Goal: Information Seeking & Learning: Learn about a topic

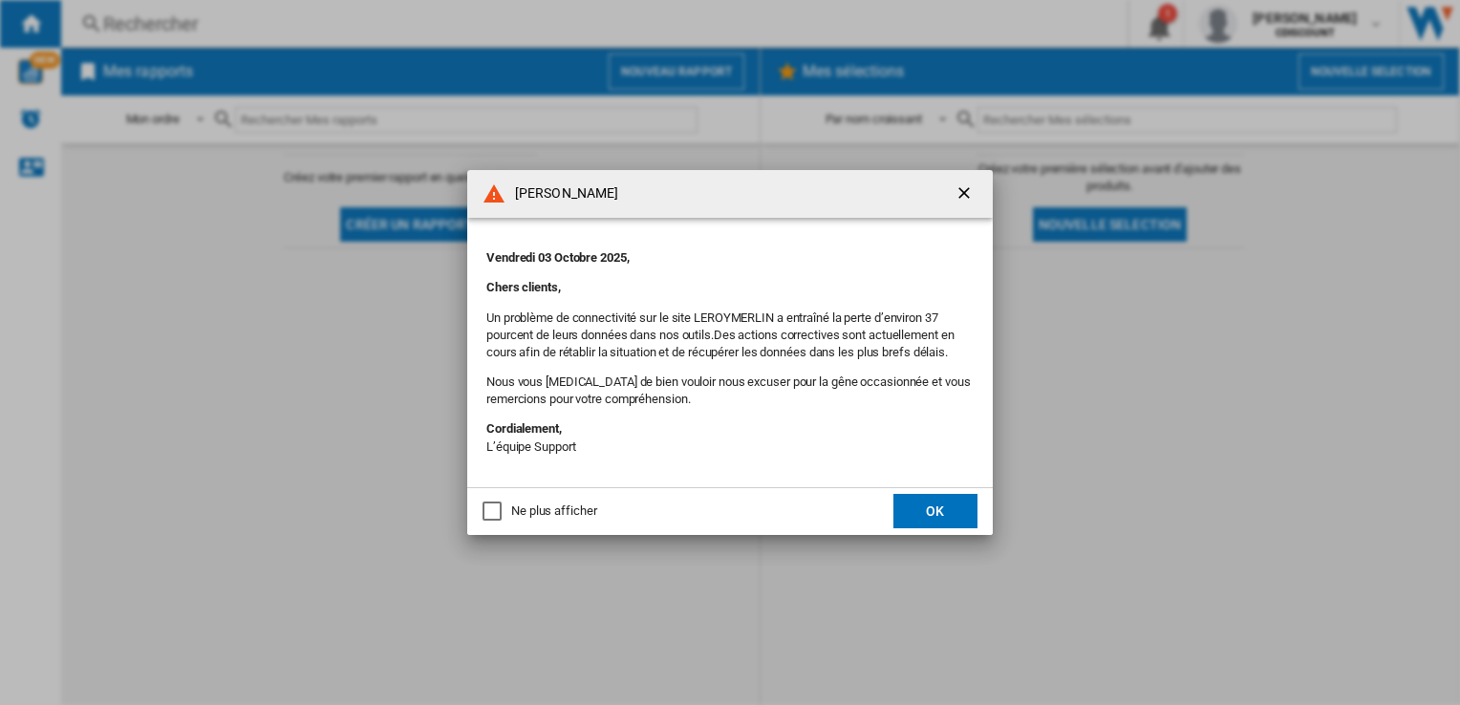
click at [940, 507] on button "OK" at bounding box center [936, 511] width 84 height 34
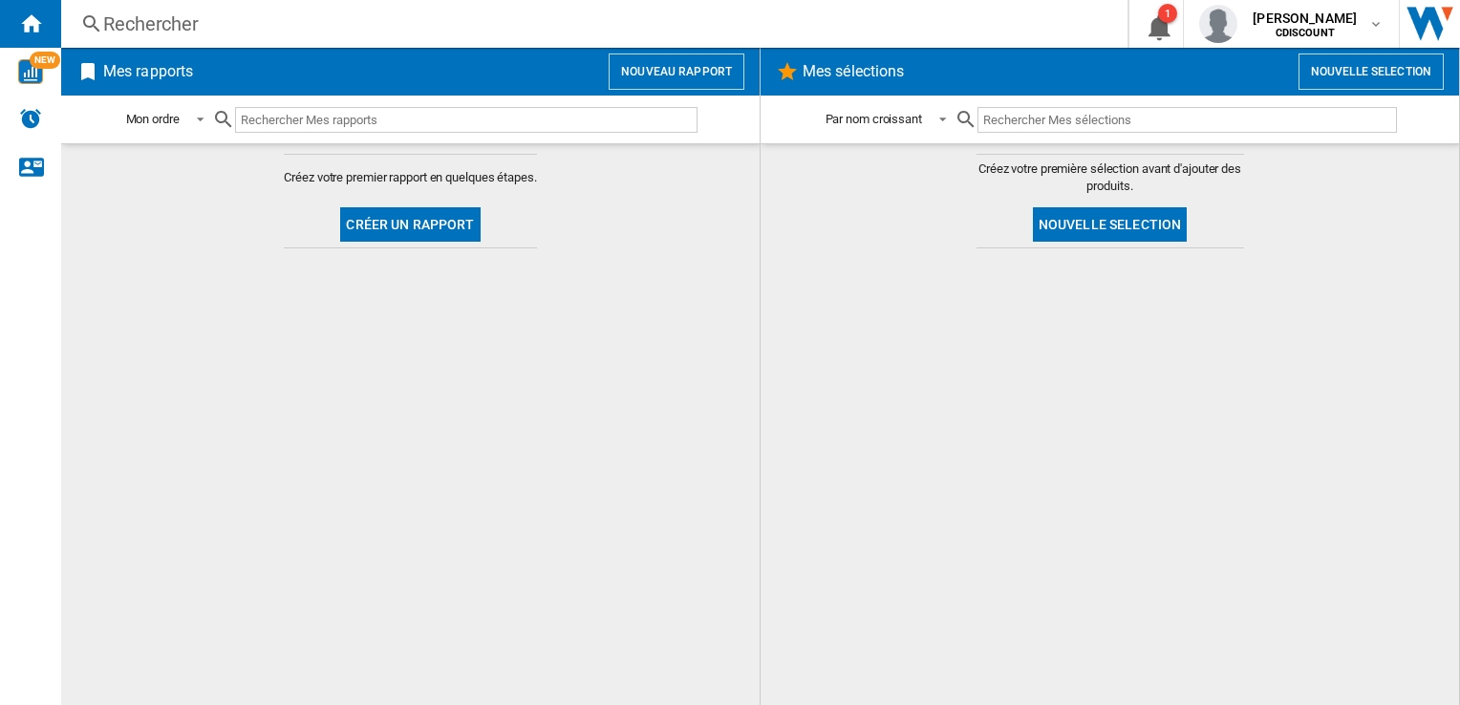
click at [413, 119] on input "text" at bounding box center [466, 120] width 463 height 26
click at [274, 124] on input "text" at bounding box center [466, 120] width 463 height 26
type input "cochon qui rit par 4"
click at [378, 221] on button "Créer un rapport" at bounding box center [410, 224] width 140 height 34
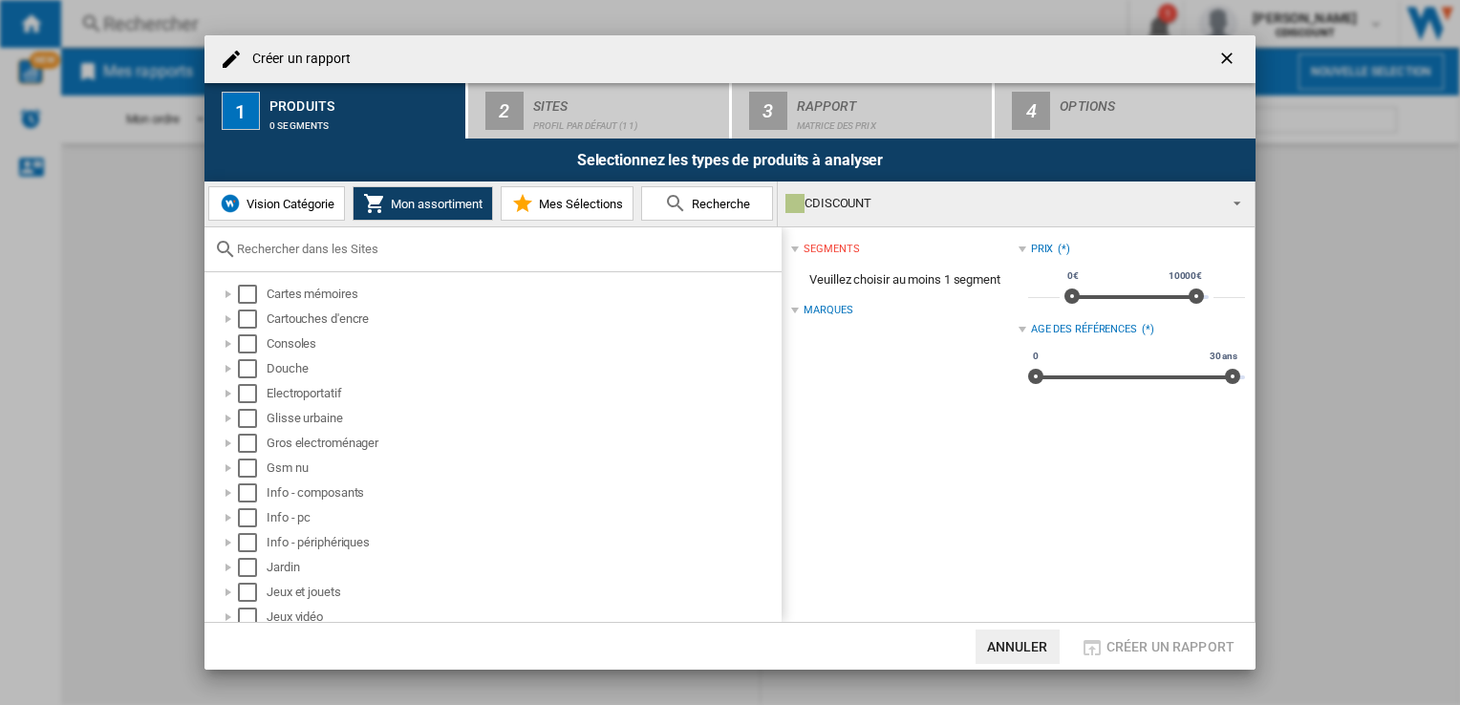
click at [1238, 59] on ng-md-icon "getI18NText('BUTTONS.CLOSE_DIALOG')" at bounding box center [1229, 60] width 23 height 23
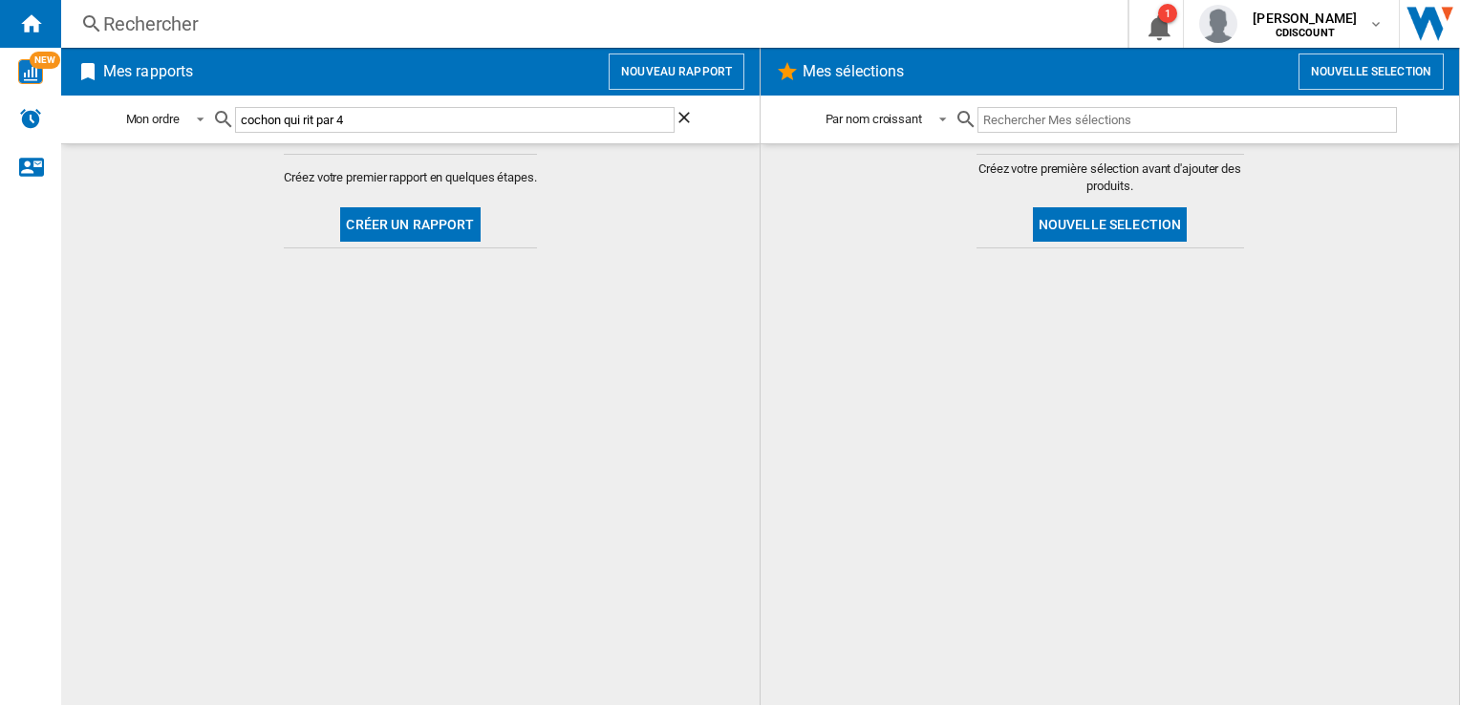
click at [450, 101] on div "cochon qui rit par 4" at bounding box center [455, 119] width 486 height 45
click at [451, 101] on div "cochon qui rit par 4" at bounding box center [455, 119] width 486 height 45
click at [428, 113] on input "cochon qui rit par 4" at bounding box center [455, 120] width 440 height 26
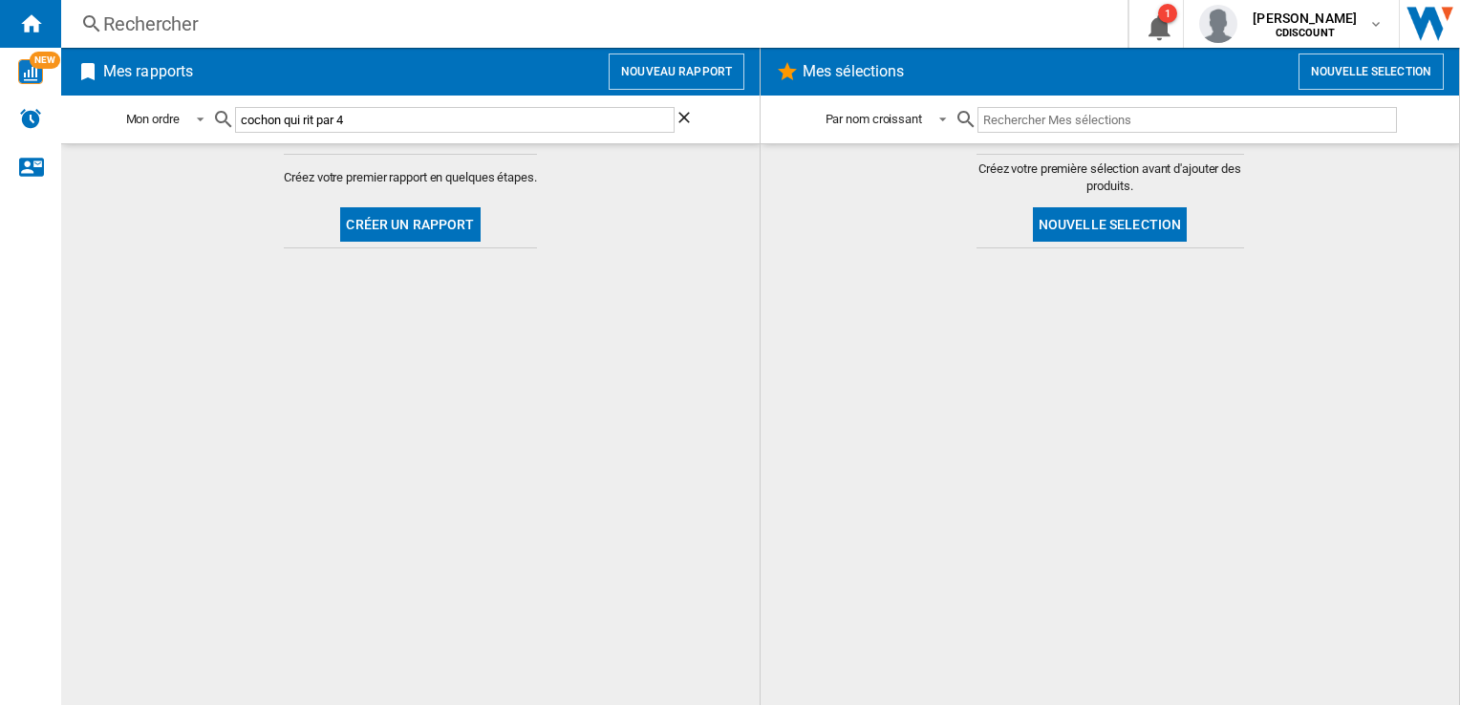
click at [428, 113] on input "cochon qui rit par 4" at bounding box center [455, 120] width 440 height 26
click at [288, 22] on div "Rechercher" at bounding box center [590, 24] width 975 height 27
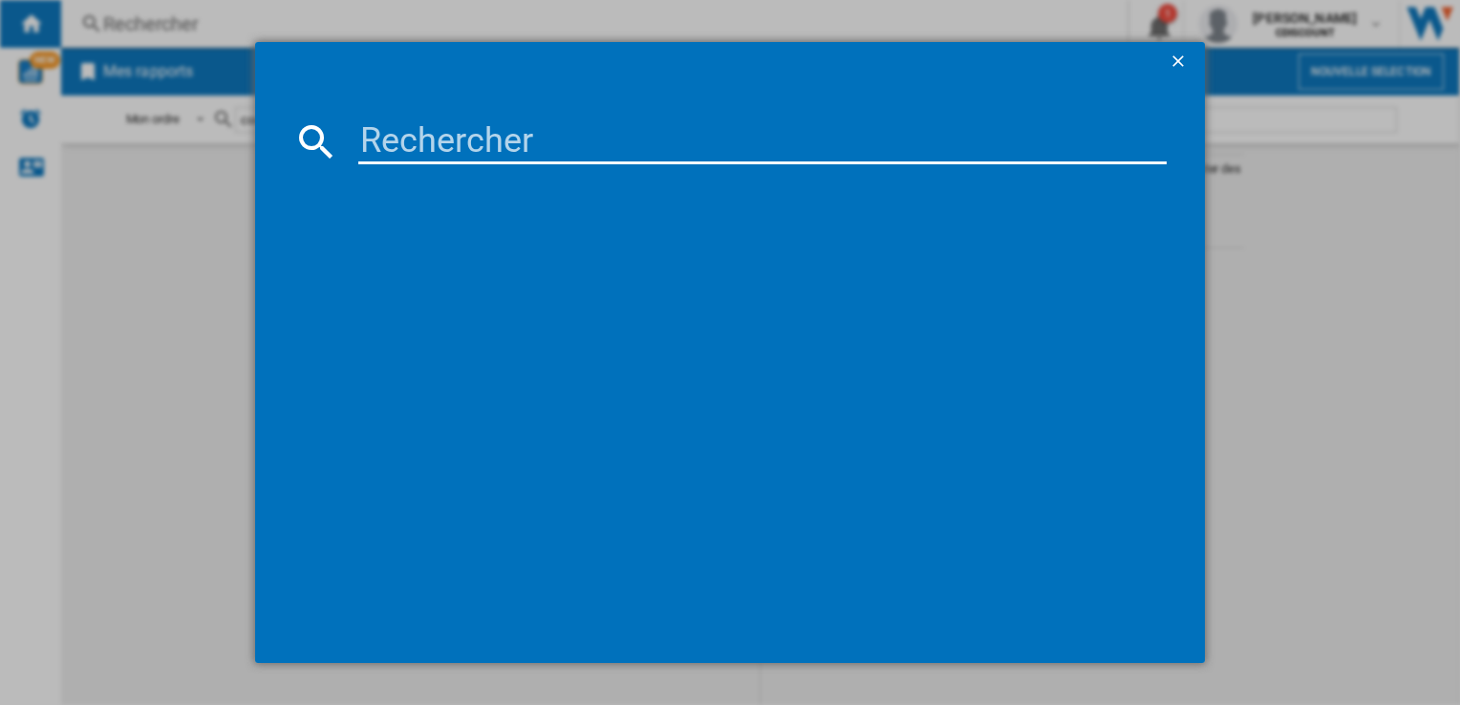
click at [456, 173] on md-dialog-content at bounding box center [729, 371] width 949 height 582
click at [441, 164] on md-dialog-content at bounding box center [729, 371] width 949 height 582
click at [434, 142] on input at bounding box center [762, 142] width 808 height 46
paste input "cochon qui rit par 4"
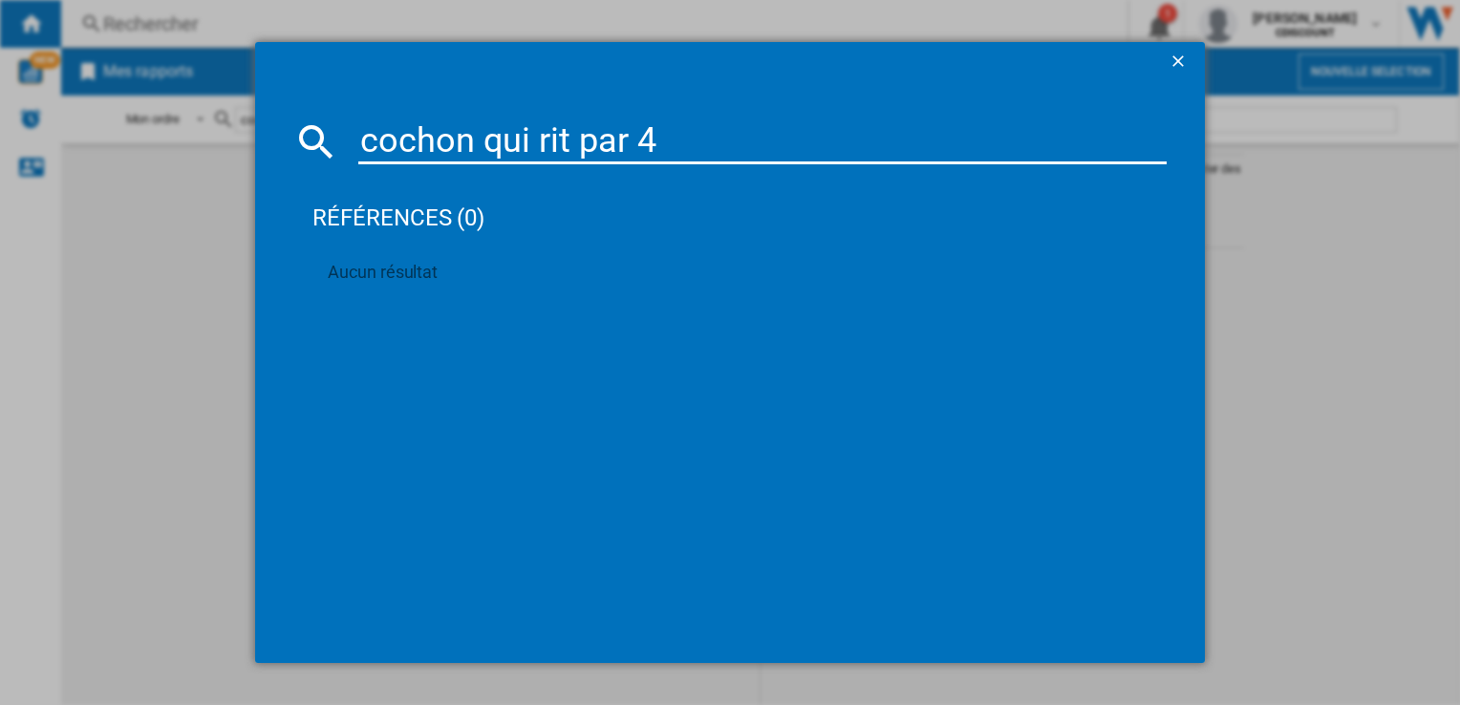
click at [690, 152] on input "cochon qui rit par 4" at bounding box center [762, 142] width 808 height 46
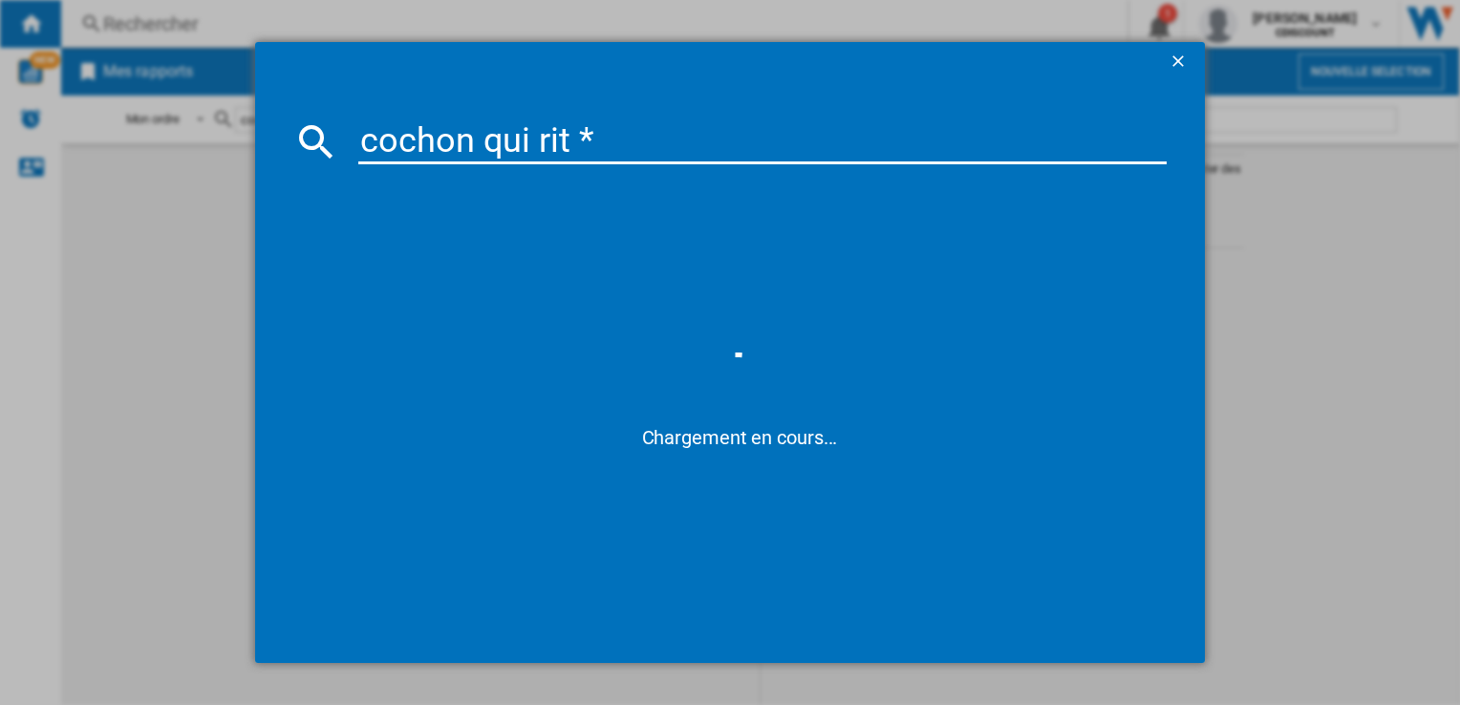
type input "cochon qui rit"
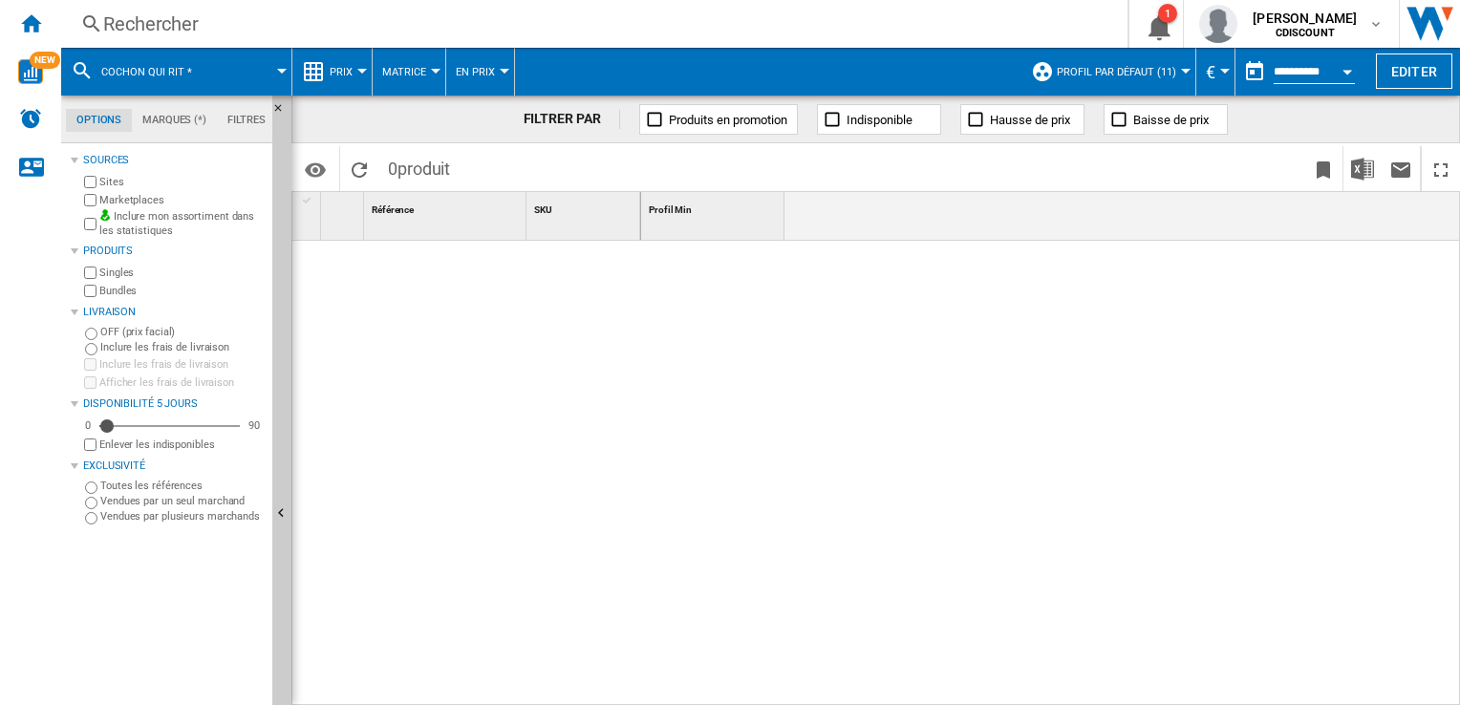
click at [410, 20] on div "Rechercher" at bounding box center [590, 24] width 975 height 27
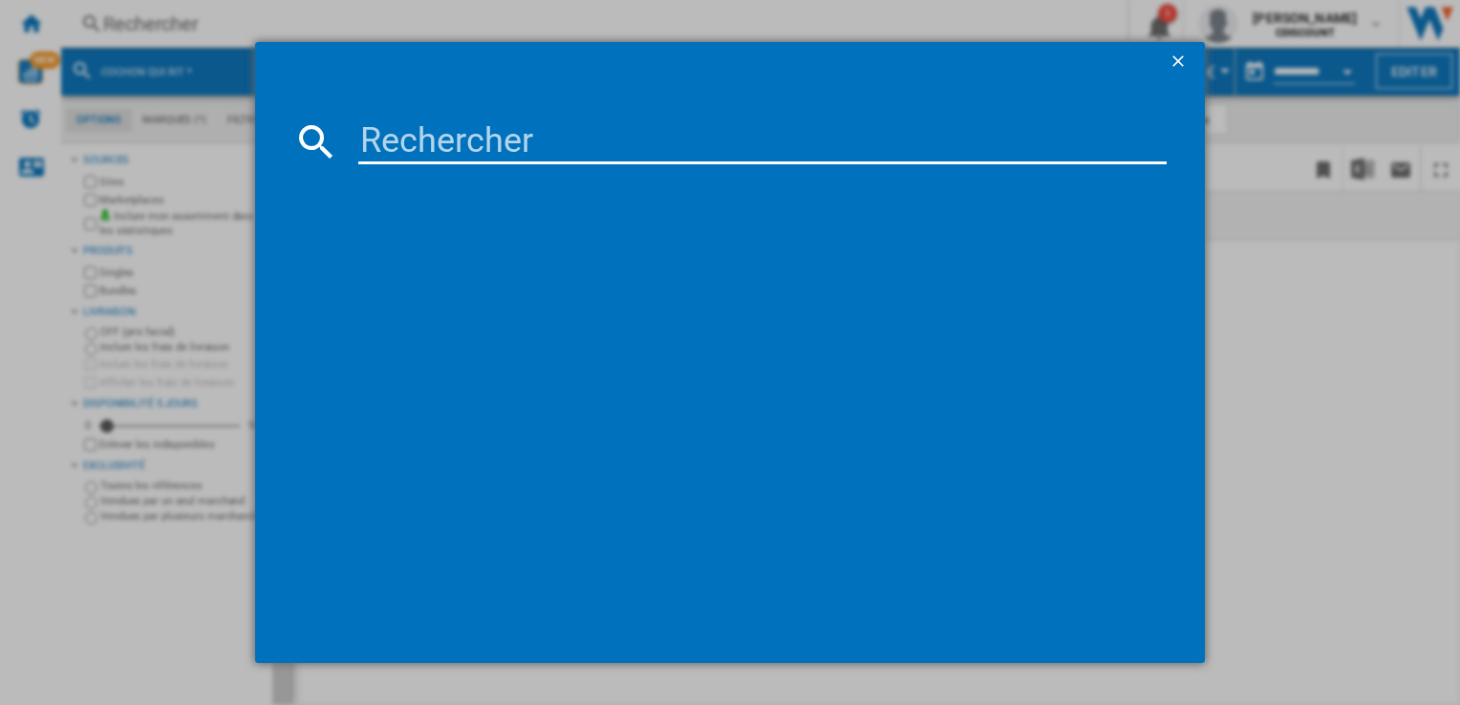
click at [519, 149] on input at bounding box center [762, 142] width 808 height 46
type input "3100171000049"
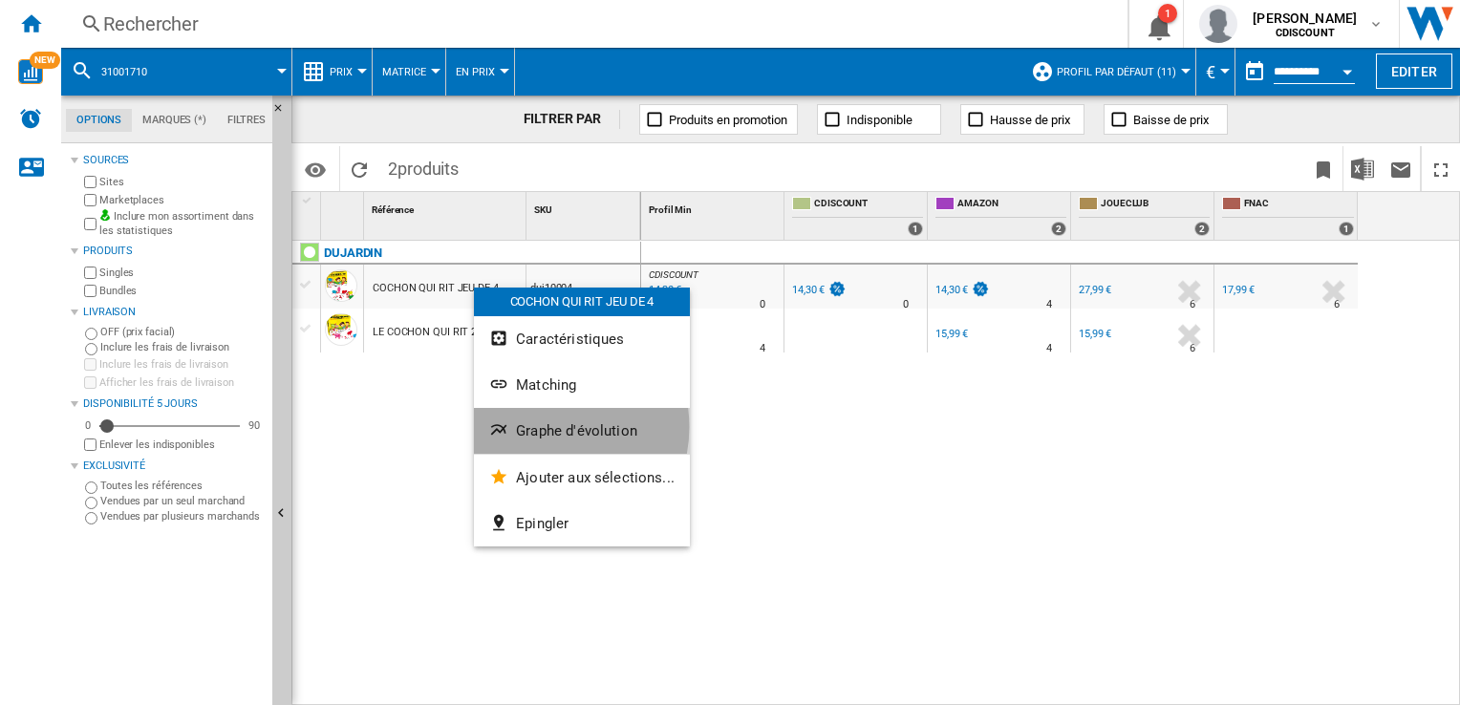
click at [541, 427] on span "Graphe d'évolution" at bounding box center [576, 430] width 121 height 17
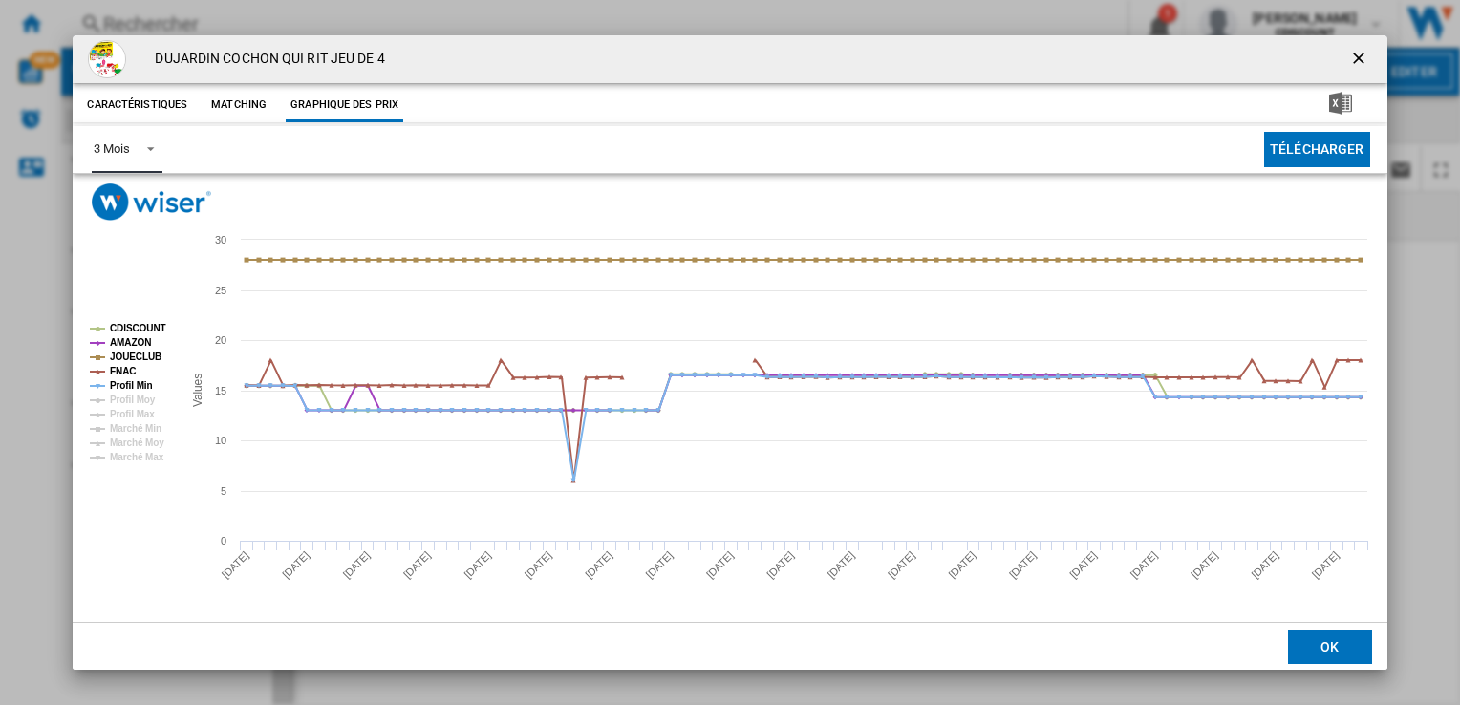
click at [161, 149] on md-select-value "3 Mois" at bounding box center [127, 149] width 70 height 47
click at [134, 201] on md-option "6 Mois" at bounding box center [143, 196] width 130 height 46
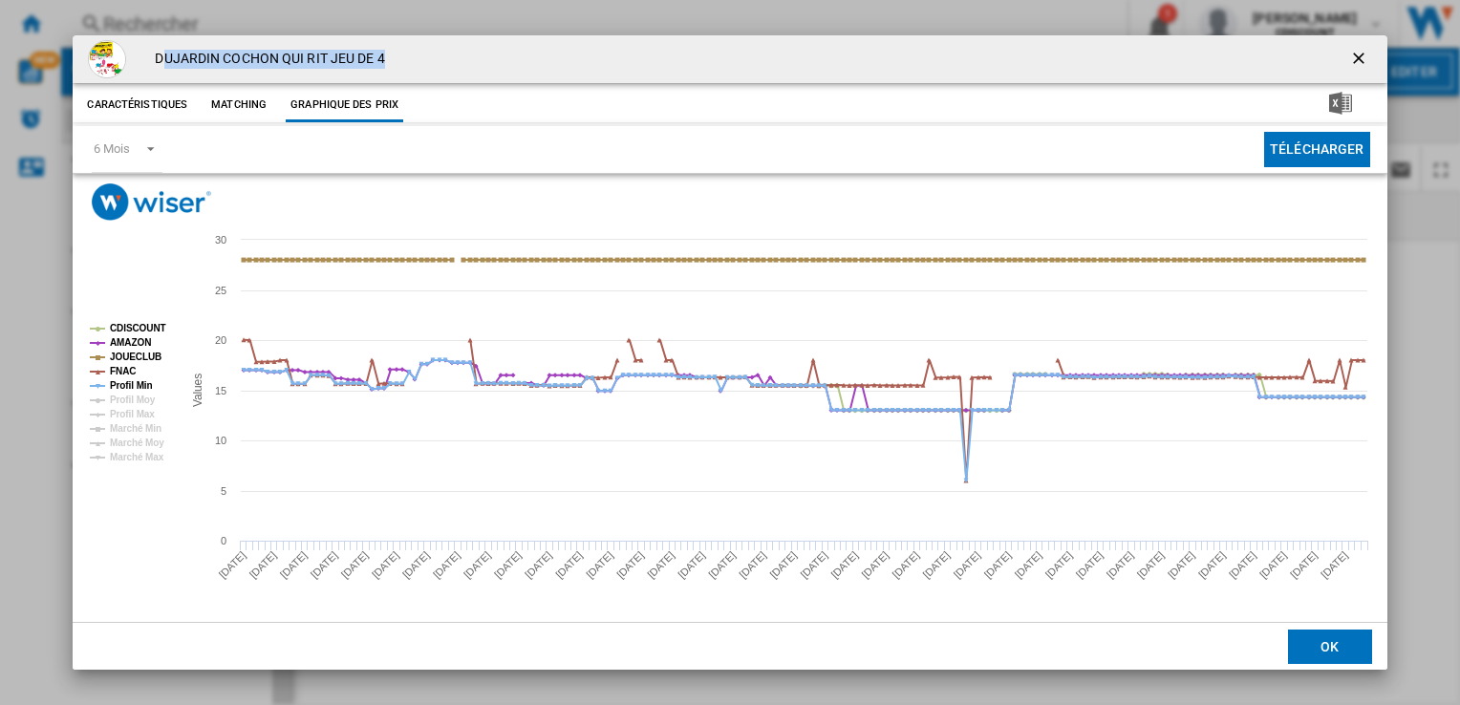
drag, startPoint x: 417, startPoint y: 60, endPoint x: 164, endPoint y: 52, distance: 252.5
click at [164, 52] on div "DUJARDIN COCHON QUI RIT JEU DE 4" at bounding box center [730, 59] width 1314 height 48
drag, startPoint x: 164, startPoint y: 52, endPoint x: 153, endPoint y: 55, distance: 12.1
click at [153, 55] on h4 "DUJARDIN COCHON QUI RIT JEU DE 4" at bounding box center [264, 59] width 239 height 19
drag, startPoint x: 390, startPoint y: 58, endPoint x: 152, endPoint y: 52, distance: 238.1
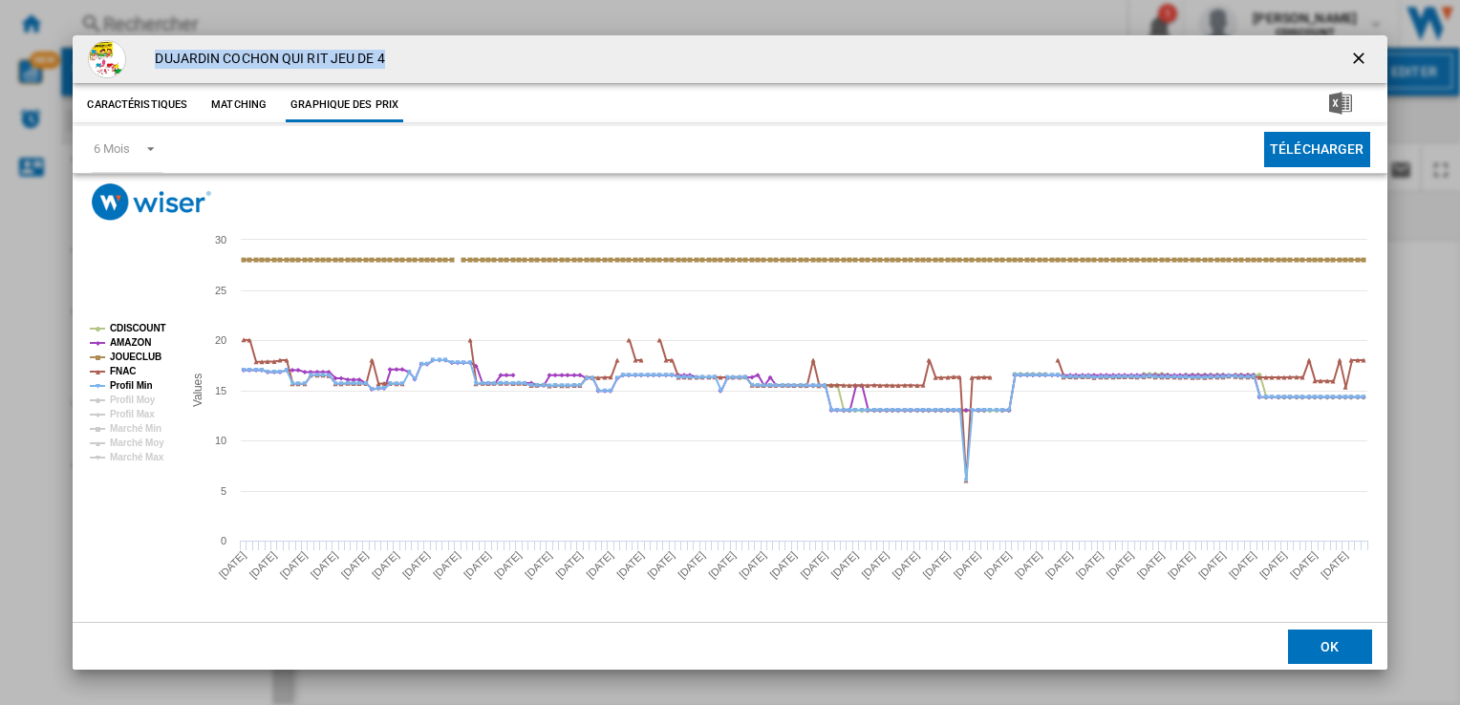
click at [152, 52] on div "DUJARDIN COCHON QUI RIT JEU DE 4" at bounding box center [730, 59] width 1314 height 48
copy h4 "DUJARDIN COCHON QUI RIT JEU DE 4"
click at [1350, 63] on ng-md-icon "getI18NText('BUTTONS.CLOSE_DIALOG')" at bounding box center [1361, 60] width 23 height 23
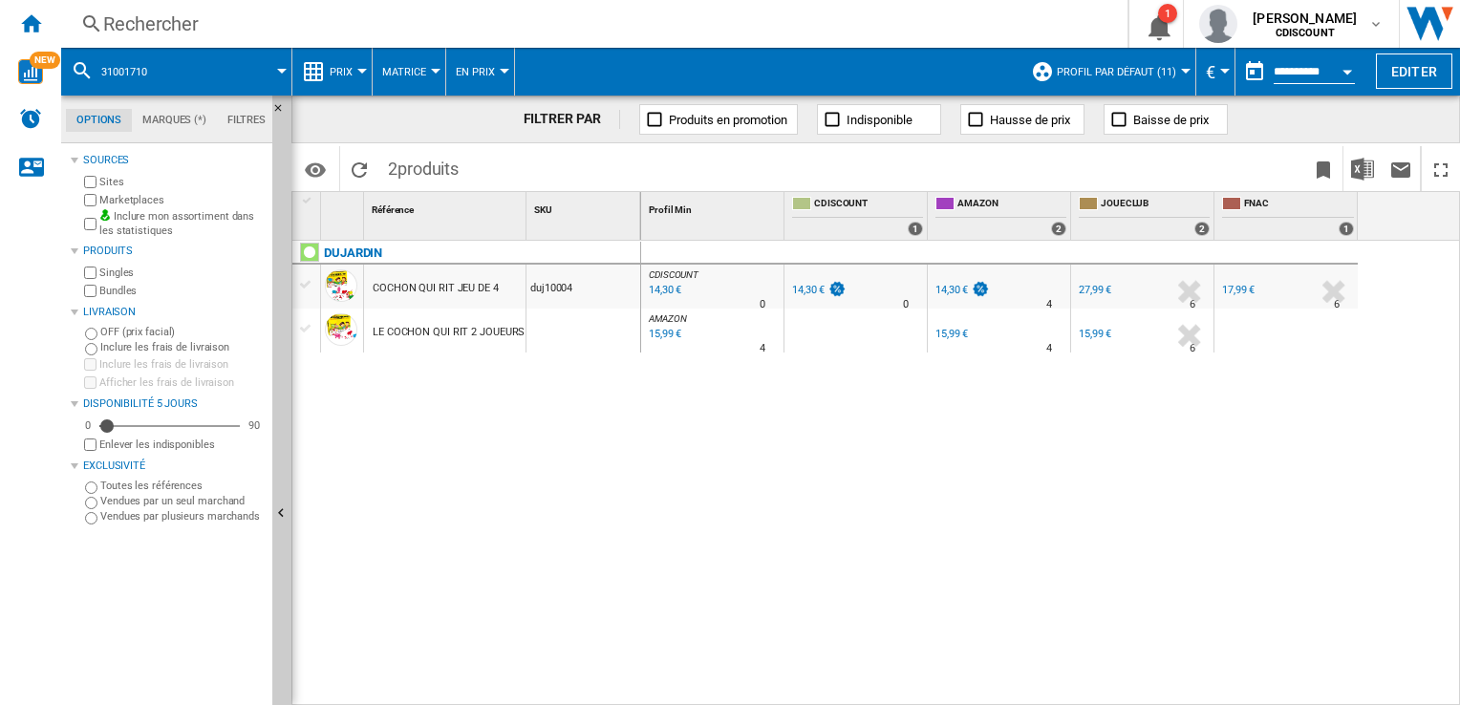
click at [278, 22] on div "Rechercher" at bounding box center [590, 24] width 975 height 27
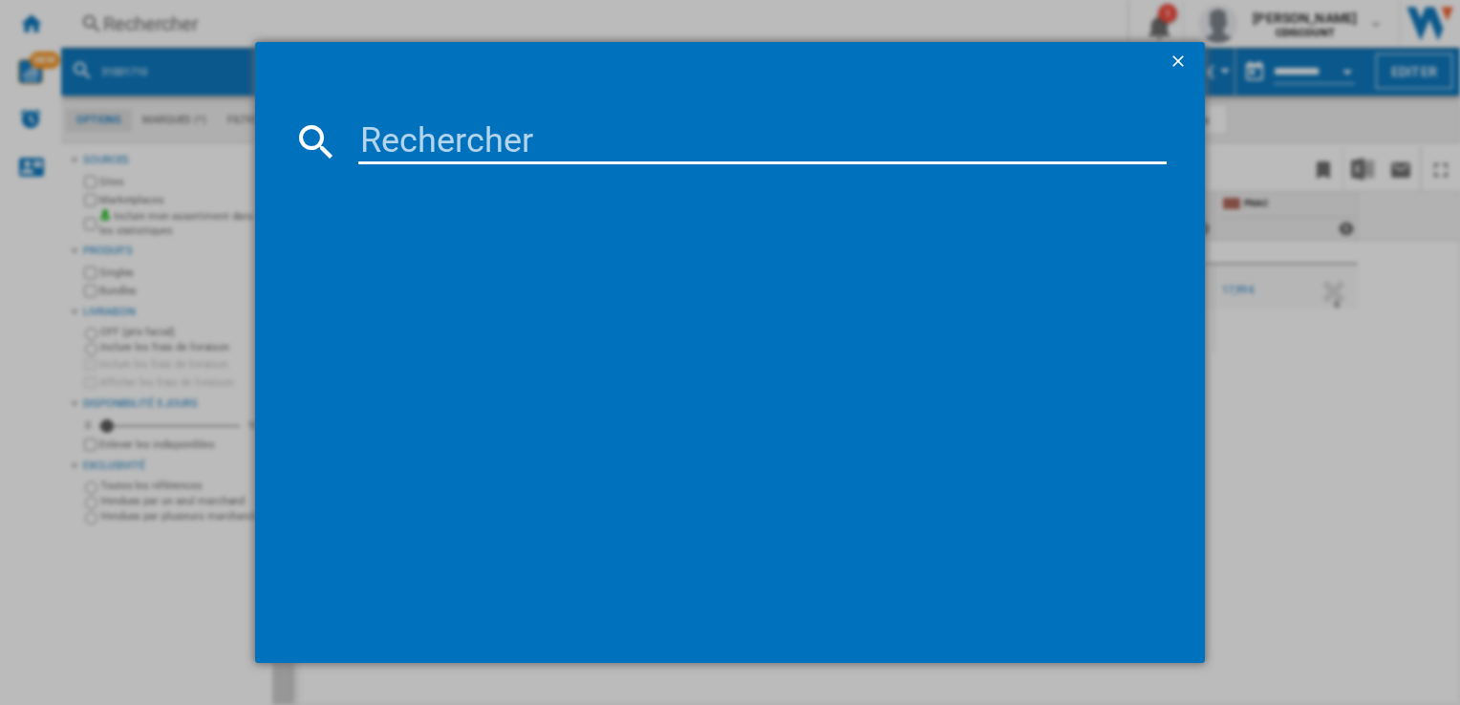
click at [447, 147] on input at bounding box center [762, 142] width 808 height 46
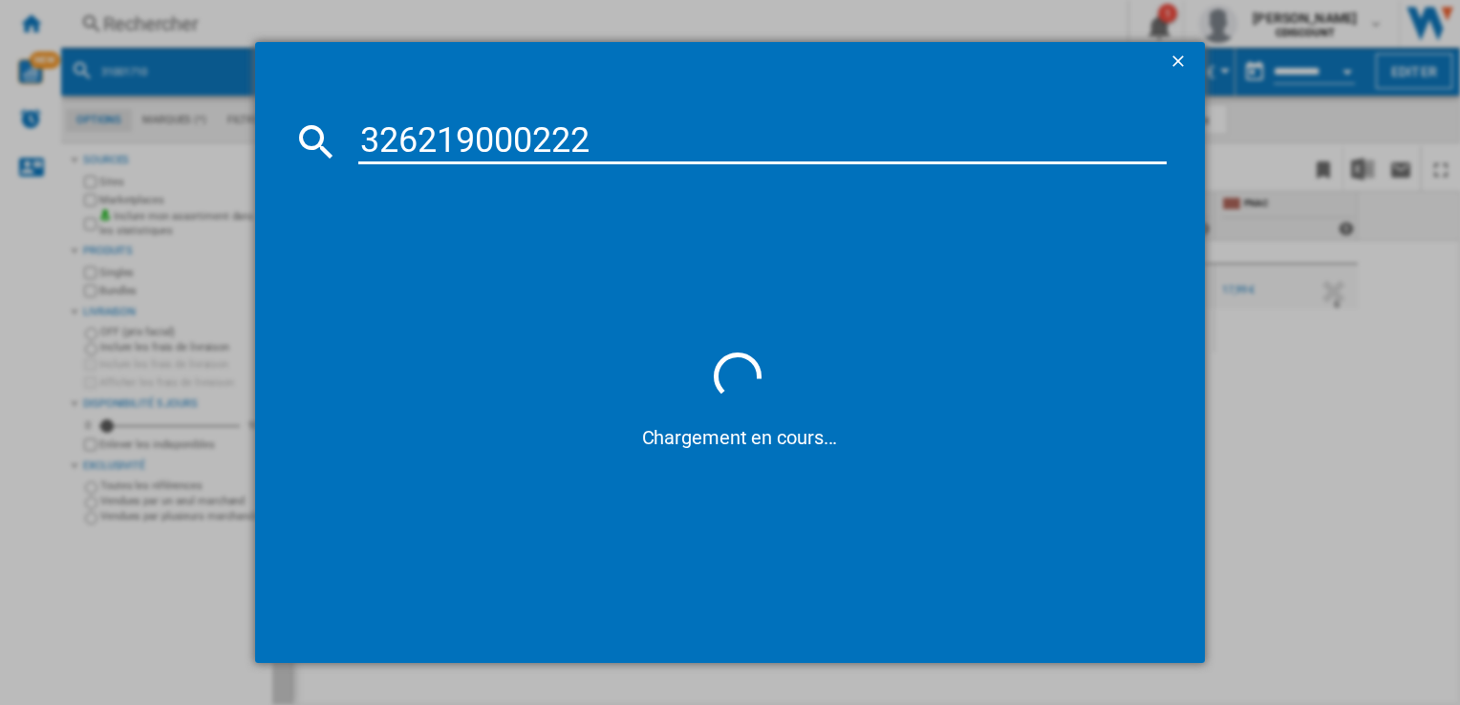
type input "3262190002227"
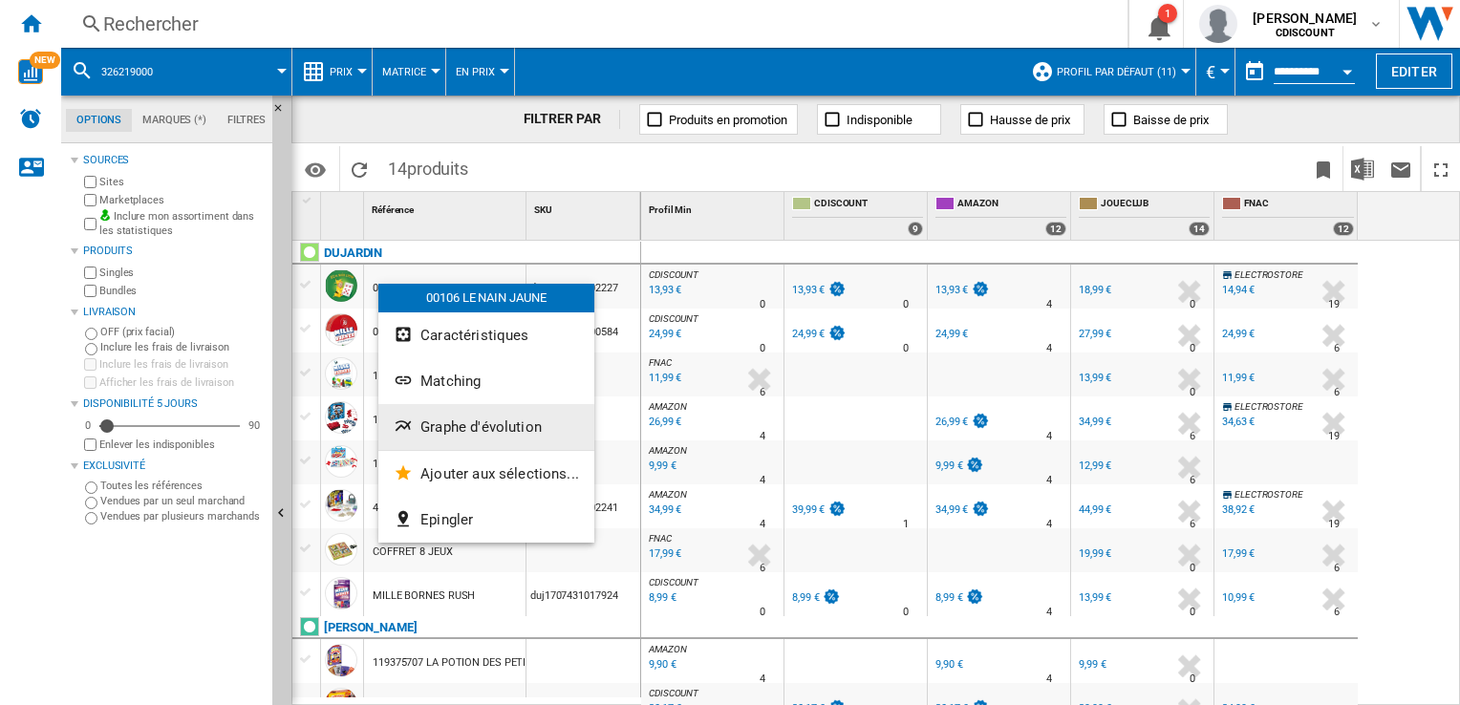
click at [455, 422] on span "Graphe d'évolution" at bounding box center [481, 427] width 121 height 17
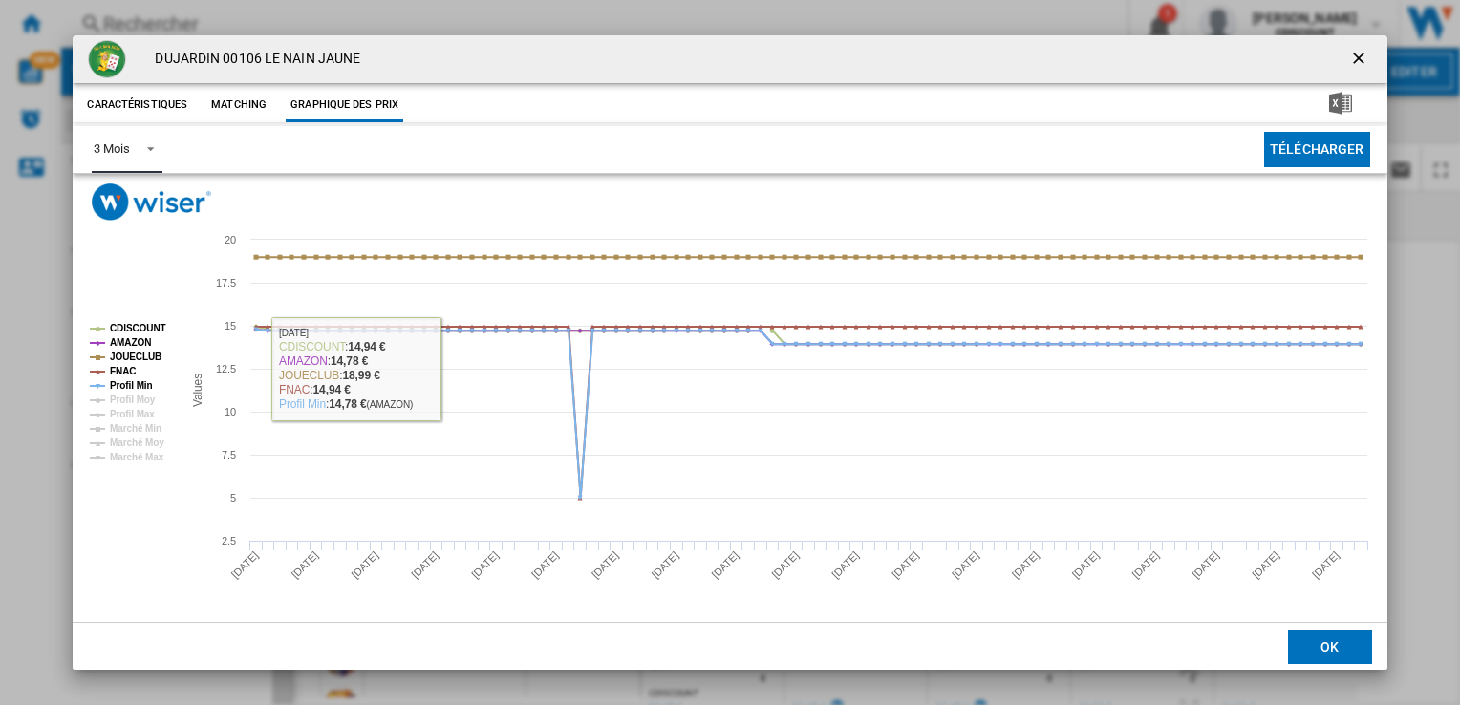
click at [157, 152] on span "Product popup" at bounding box center [145, 147] width 23 height 17
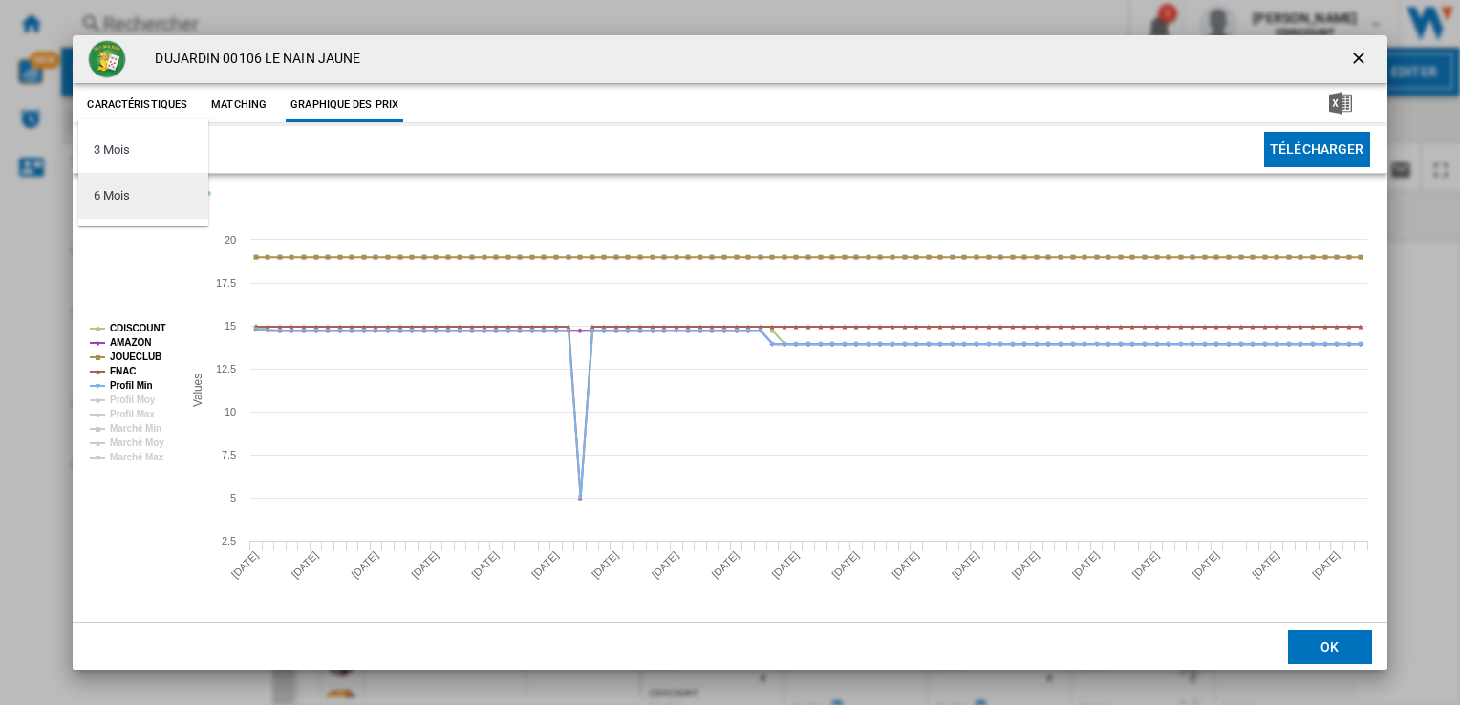
click at [134, 205] on md-option "6 Mois" at bounding box center [143, 196] width 130 height 46
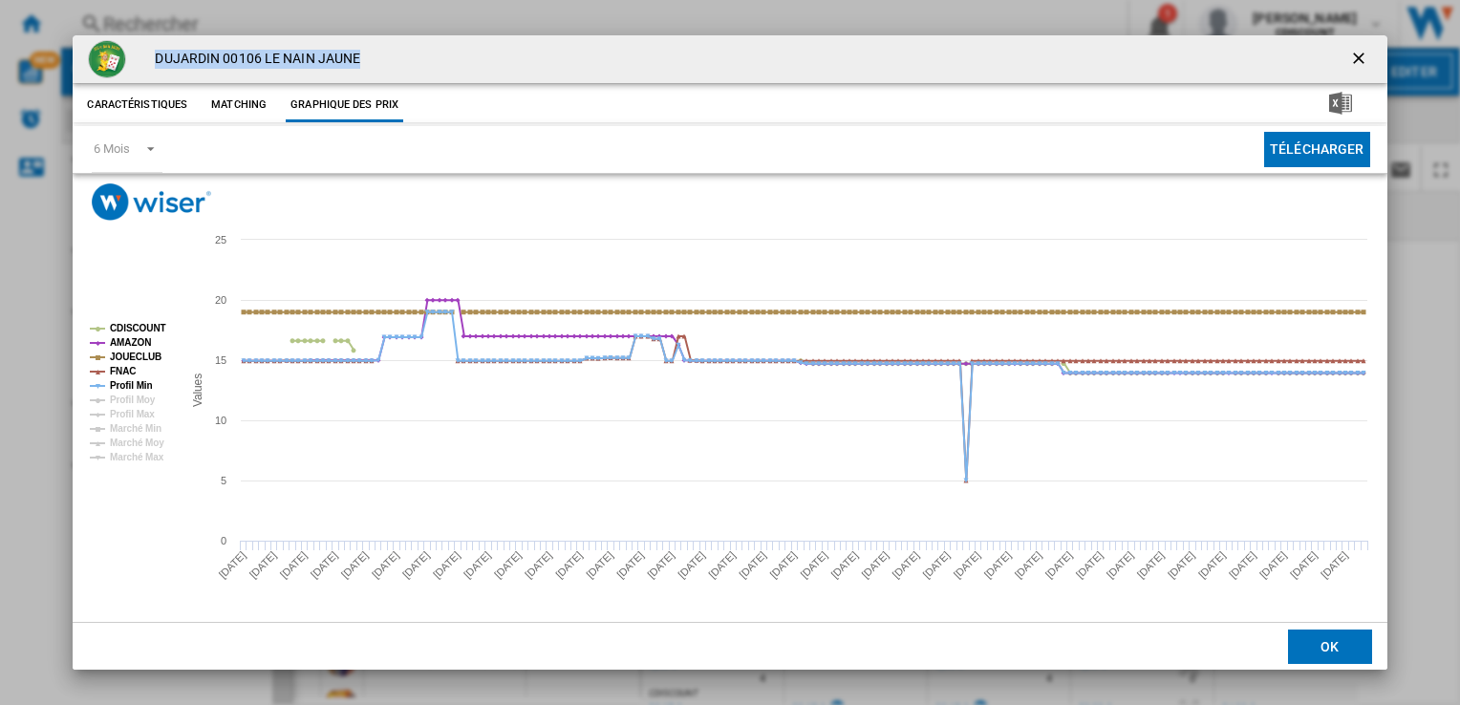
drag, startPoint x: 401, startPoint y: 62, endPoint x: 153, endPoint y: 37, distance: 249.7
click at [153, 37] on div "DUJARDIN 00106 LE NAIN JAUNE" at bounding box center [730, 59] width 1314 height 48
copy h4 "DUJARDIN 00106 LE NAIN JAUNE"
click at [400, 63] on div "DUJARDIN 00106 LE NAIN JAUNE" at bounding box center [730, 59] width 1314 height 48
drag, startPoint x: 371, startPoint y: 57, endPoint x: 153, endPoint y: 63, distance: 218.0
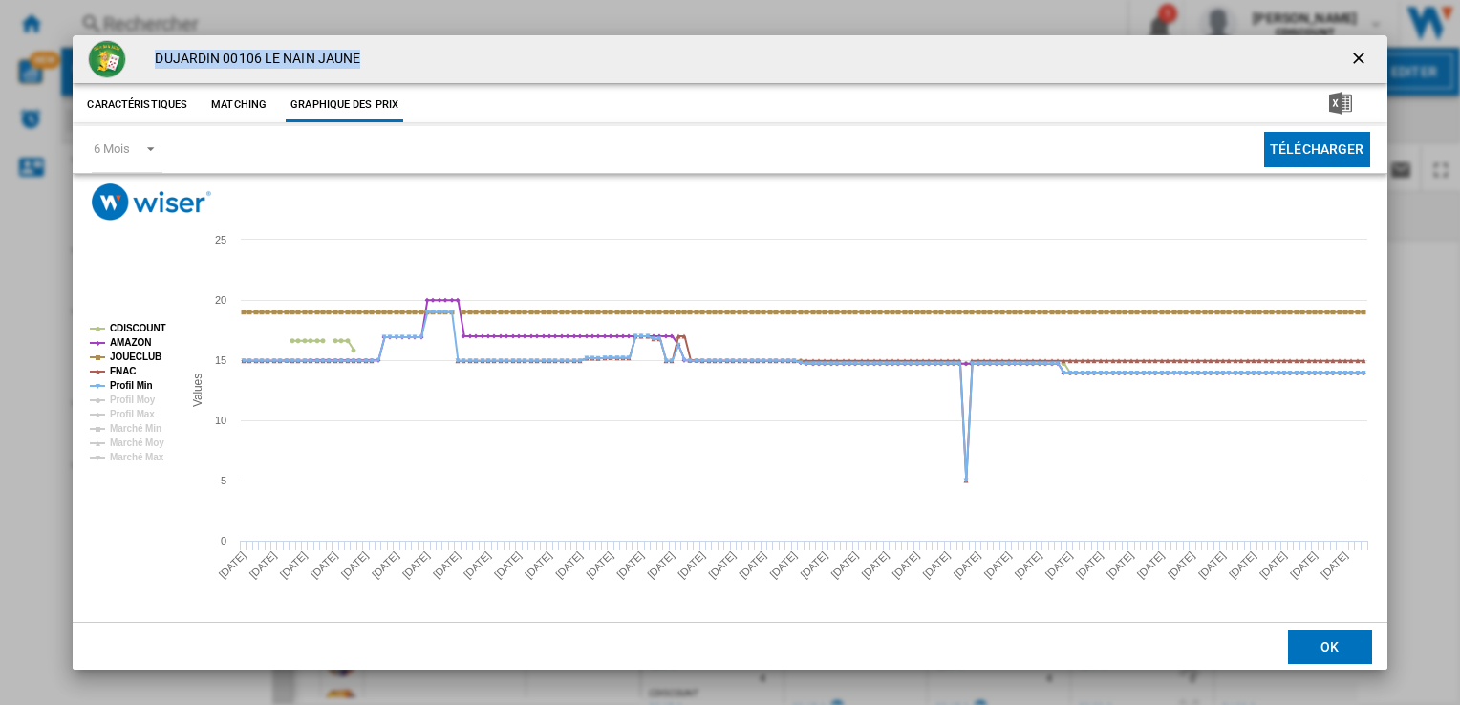
click at [153, 63] on div "DUJARDIN 00106 LE NAIN JAUNE" at bounding box center [730, 59] width 1314 height 48
copy h4 "DUJARDIN 00106 LE NAIN JAUNE"
click at [1353, 65] on ng-md-icon "getI18NText('BUTTONS.CLOSE_DIALOG')" at bounding box center [1361, 60] width 23 height 23
